Goal: Transaction & Acquisition: Purchase product/service

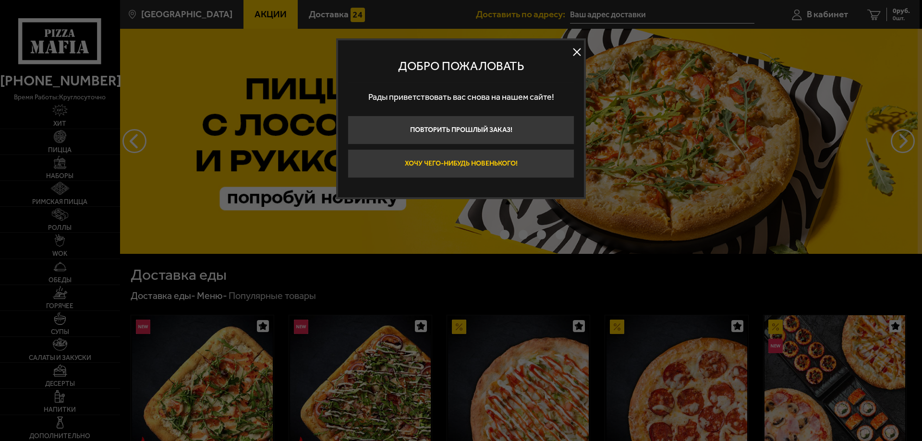
type input "[STREET_ADDRESS]"
click at [522, 163] on button "Хочу чего-нибудь новенького!" at bounding box center [461, 163] width 227 height 29
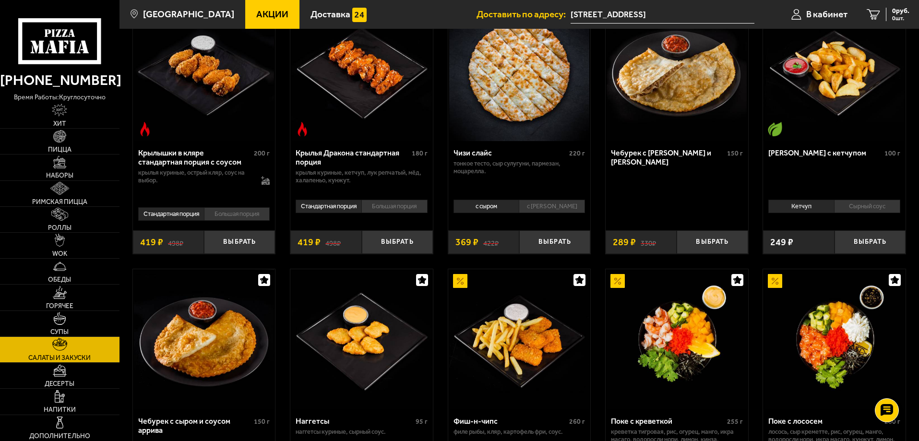
scroll to position [528, 0]
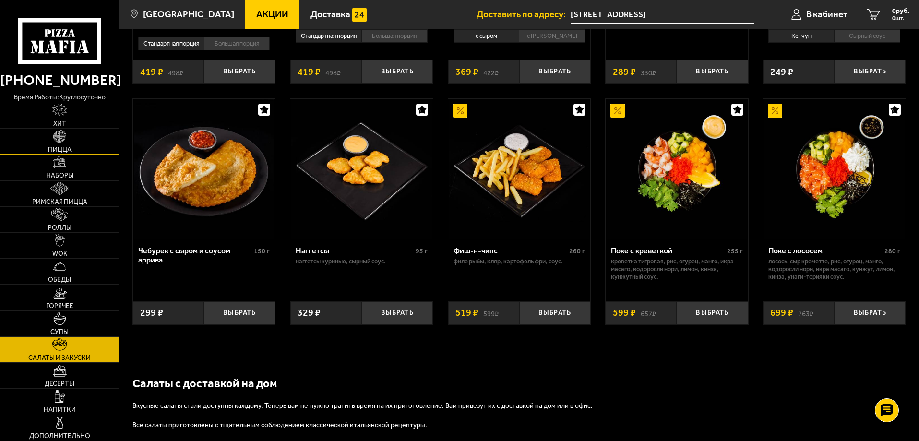
click at [51, 147] on span "Пицца" at bounding box center [60, 149] width 24 height 7
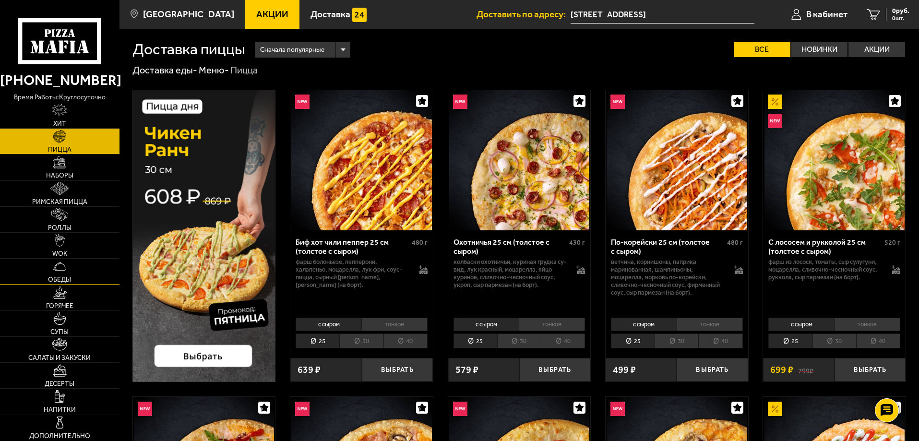
click at [68, 271] on link "Обеды" at bounding box center [60, 271] width 120 height 25
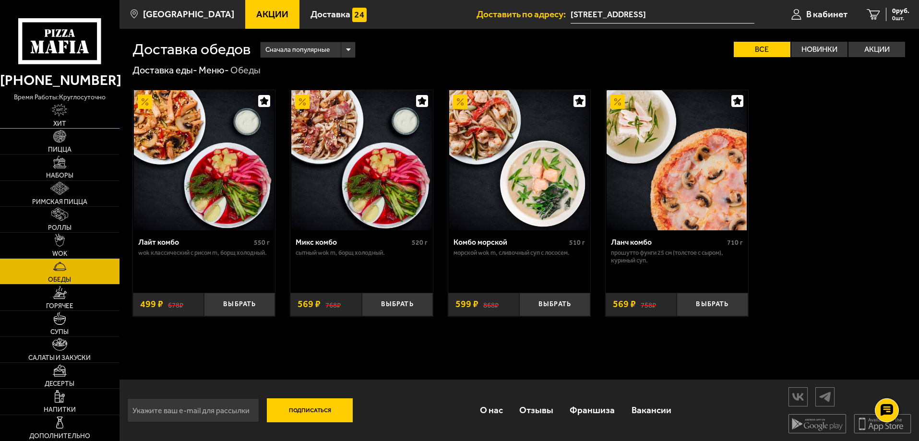
click at [67, 125] on link "Хит" at bounding box center [60, 115] width 120 height 25
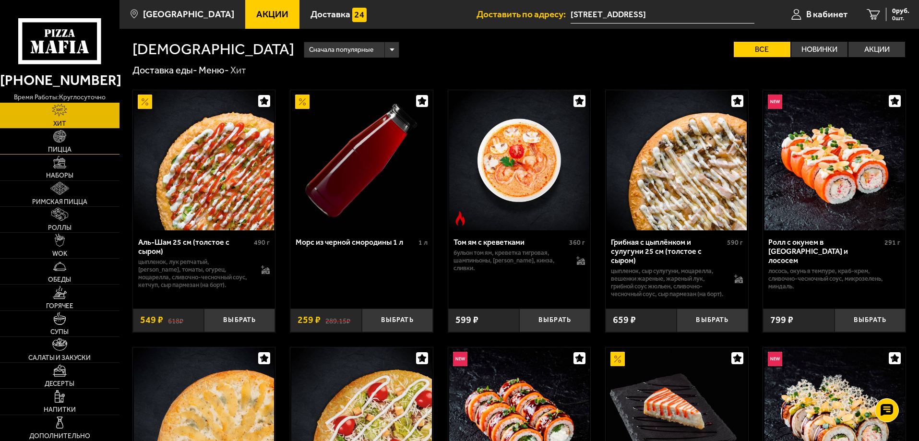
click at [66, 141] on img at bounding box center [59, 136] width 13 height 13
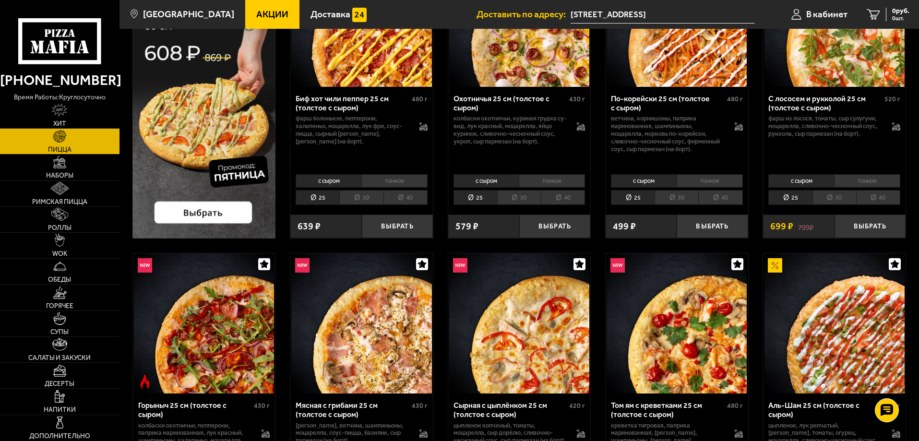
scroll to position [144, 0]
click at [402, 200] on li "40" at bounding box center [406, 197] width 44 height 15
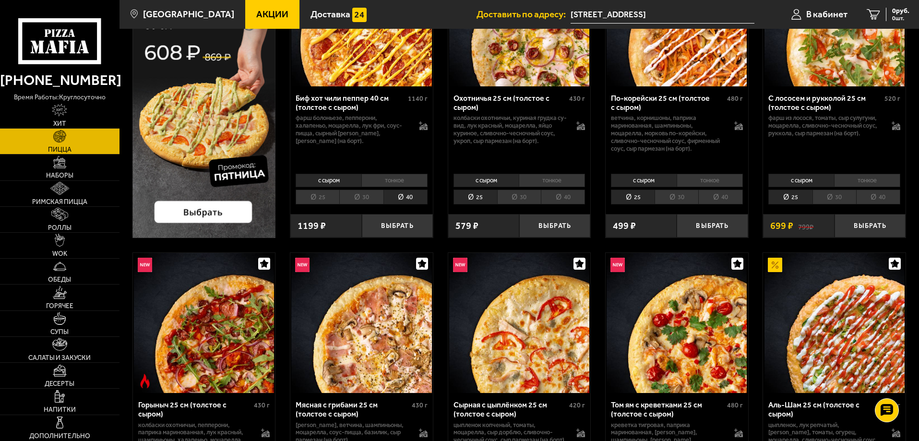
click at [556, 198] on li "40" at bounding box center [563, 197] width 44 height 15
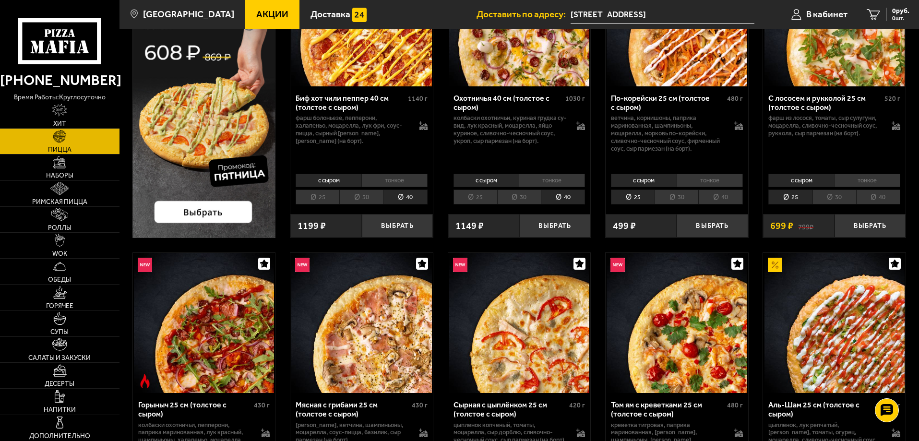
click at [731, 201] on li "40" at bounding box center [721, 197] width 44 height 15
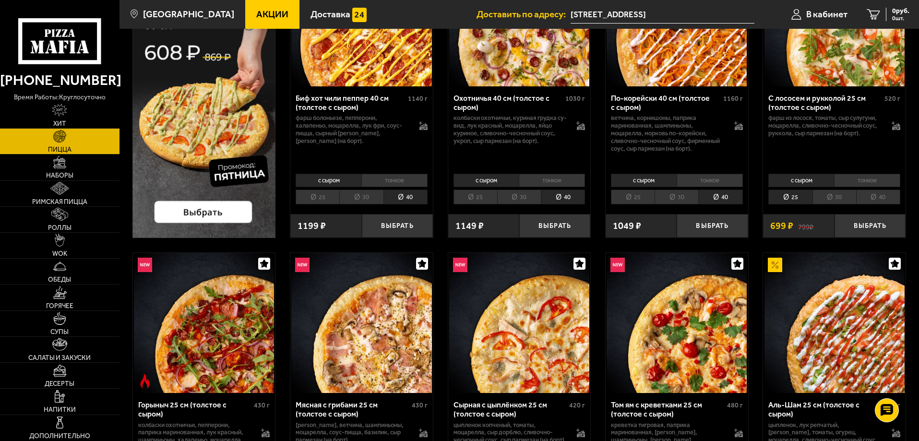
click at [880, 195] on li "40" at bounding box center [879, 197] width 44 height 15
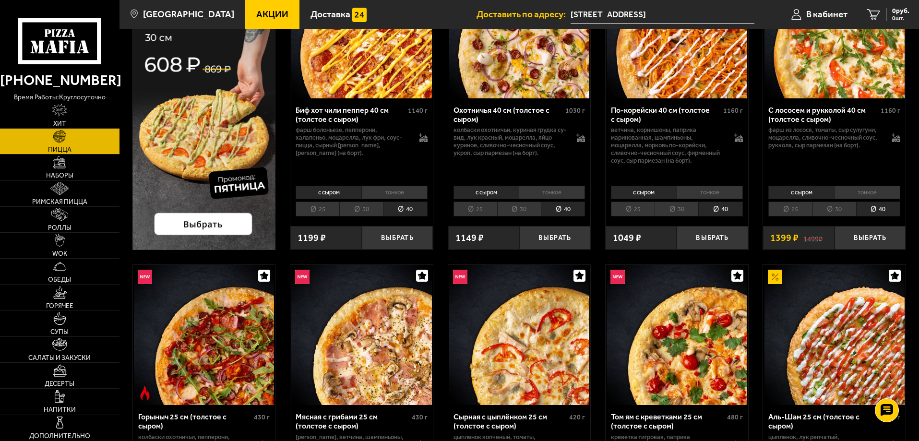
scroll to position [288, 0]
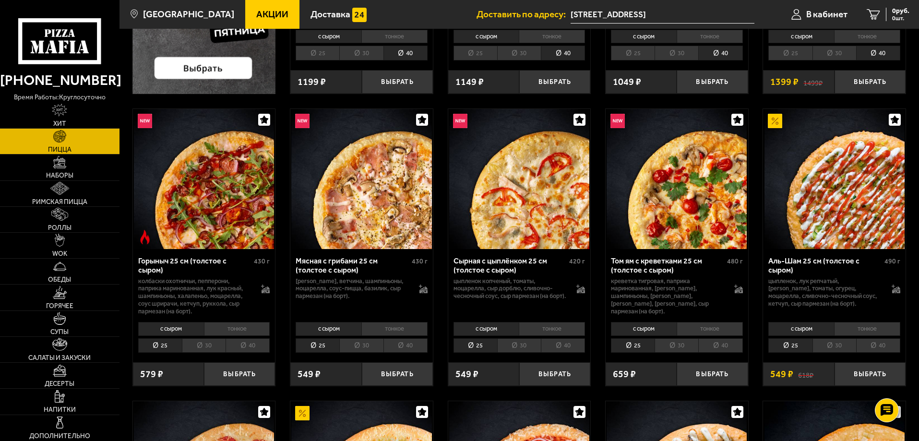
click at [250, 349] on li "40" at bounding box center [248, 345] width 44 height 15
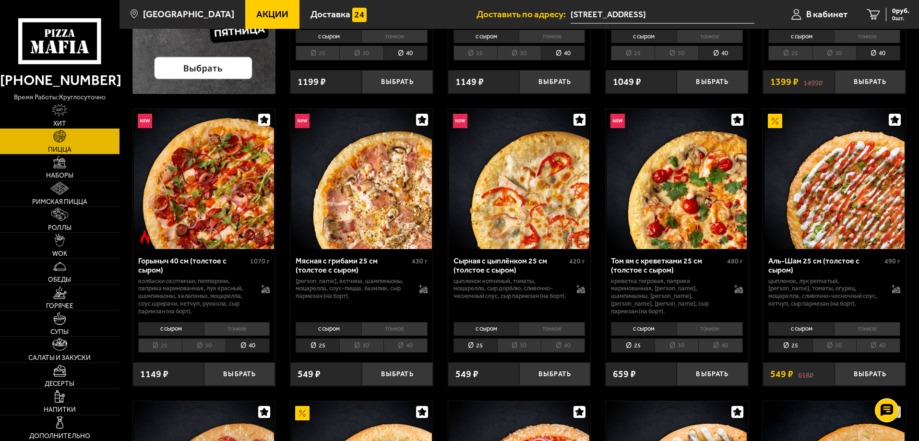
click at [420, 345] on li "40" at bounding box center [406, 345] width 44 height 15
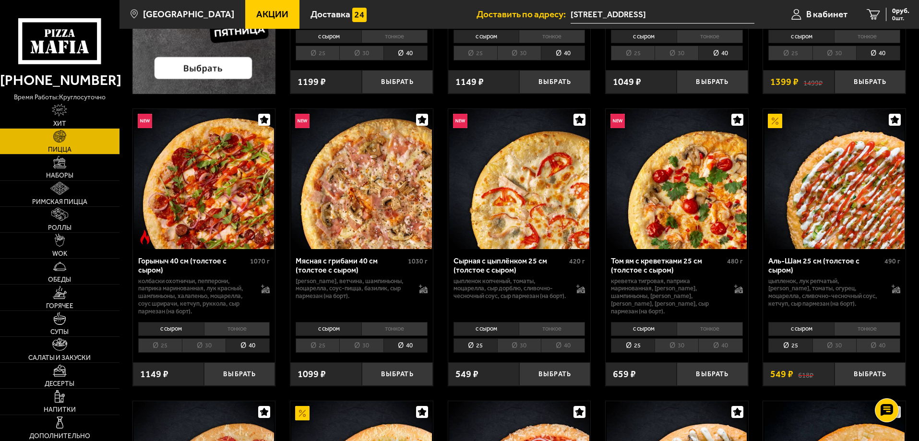
click at [572, 350] on li "40" at bounding box center [563, 345] width 44 height 15
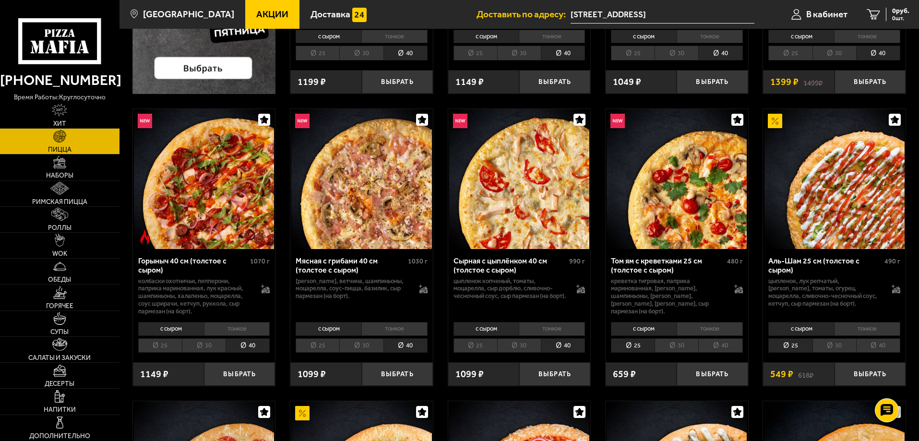
click at [722, 349] on li "40" at bounding box center [721, 345] width 44 height 15
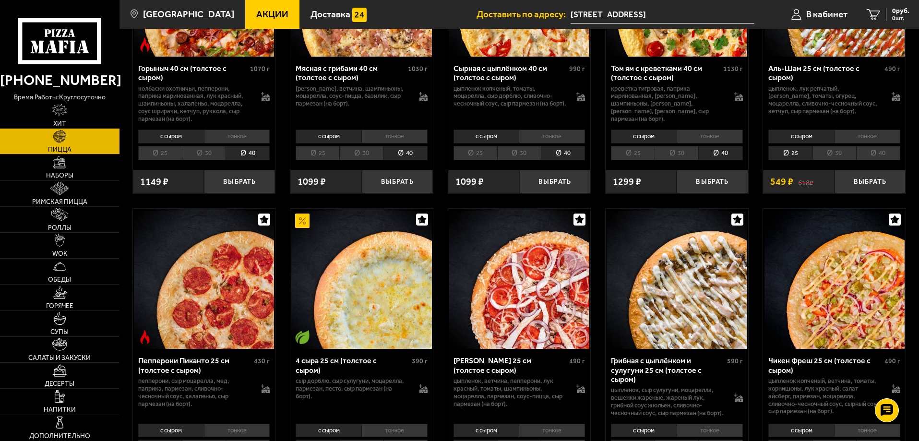
scroll to position [624, 0]
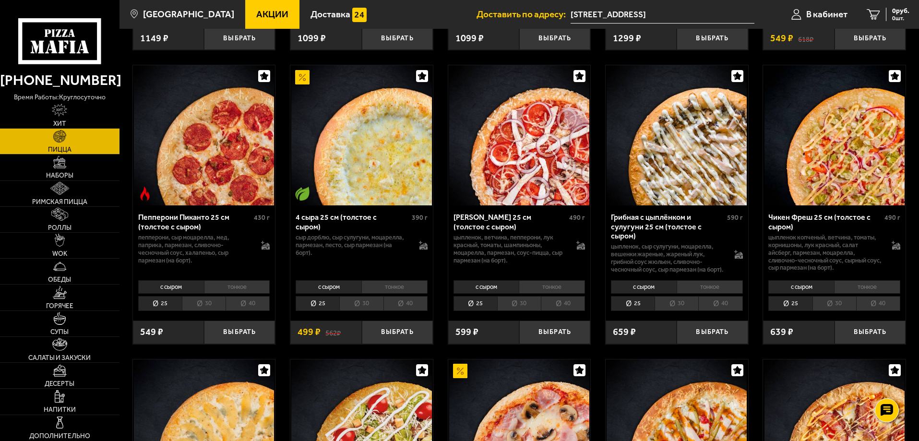
click at [574, 311] on li "40" at bounding box center [563, 303] width 44 height 15
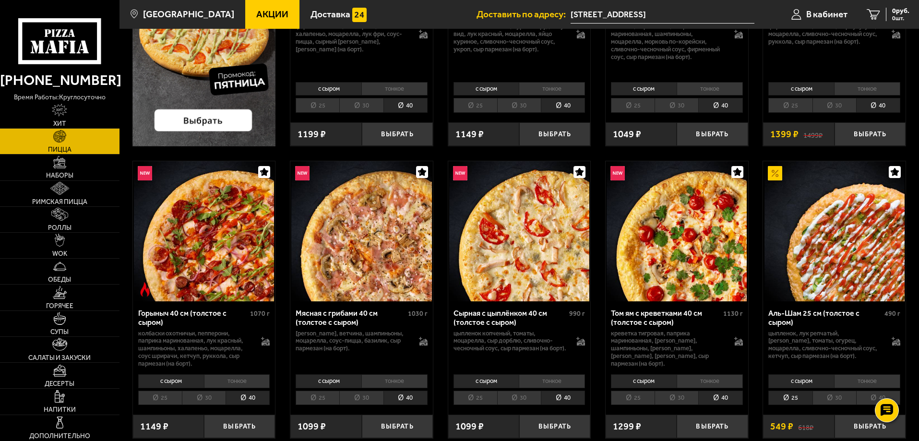
scroll to position [240, 0]
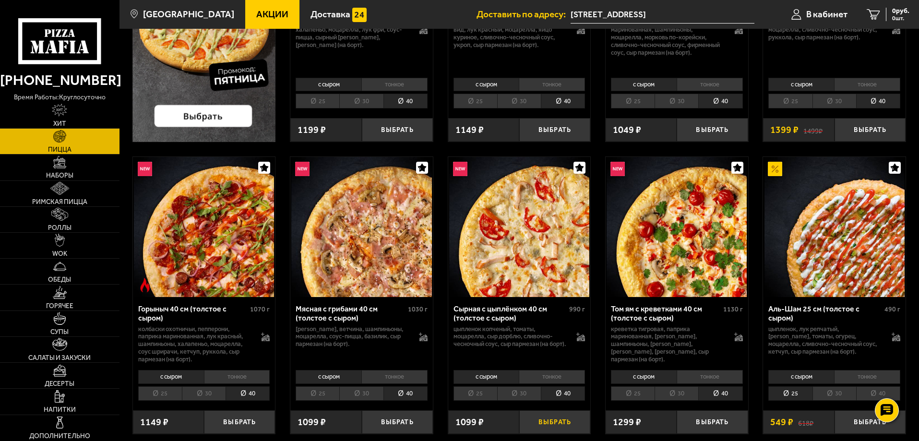
click at [568, 425] on button "Выбрать" at bounding box center [555, 423] width 71 height 24
click at [873, 14] on link "1 934 руб. 1 шт." at bounding box center [885, 14] width 70 height 29
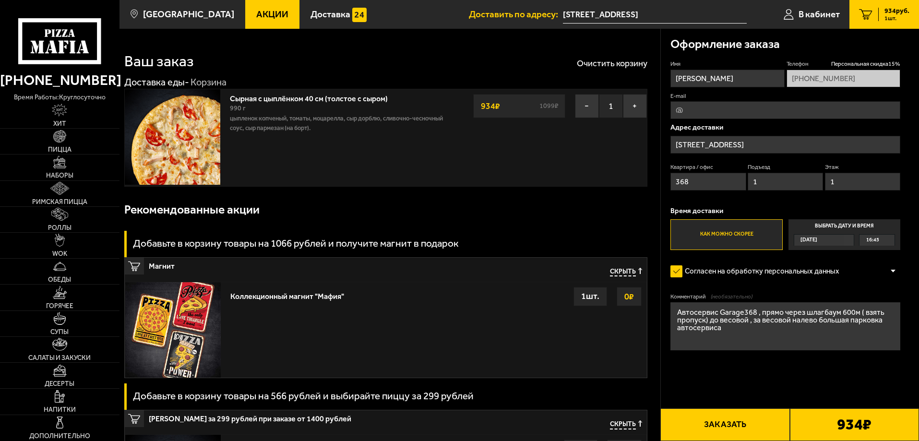
click at [739, 419] on button "Заказать" at bounding box center [725, 425] width 129 height 33
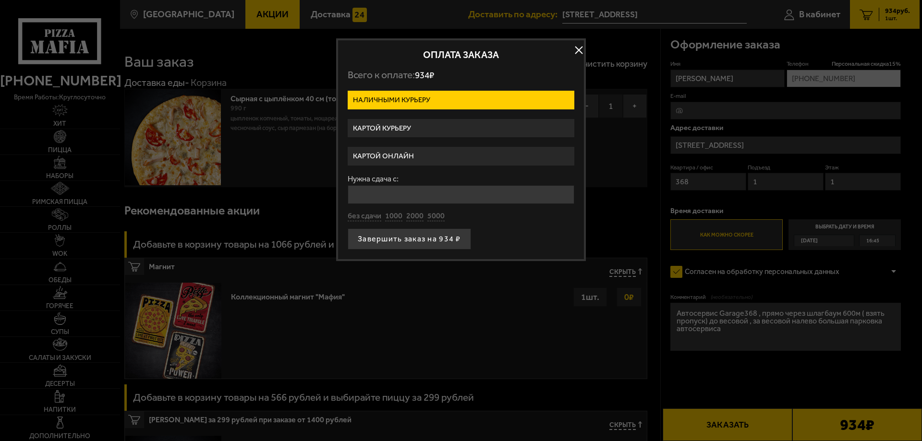
click at [415, 133] on label "Картой курьеру" at bounding box center [461, 128] width 227 height 19
click at [0, 0] on input "Картой курьеру" at bounding box center [0, 0] width 0 height 0
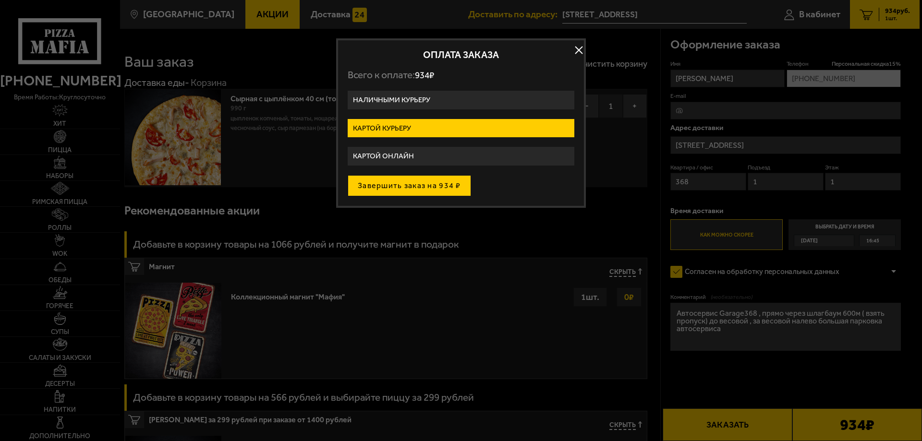
click at [409, 189] on button "Завершить заказ на 934 ₽" at bounding box center [409, 185] width 123 height 21
